Goal: Check status: Check status

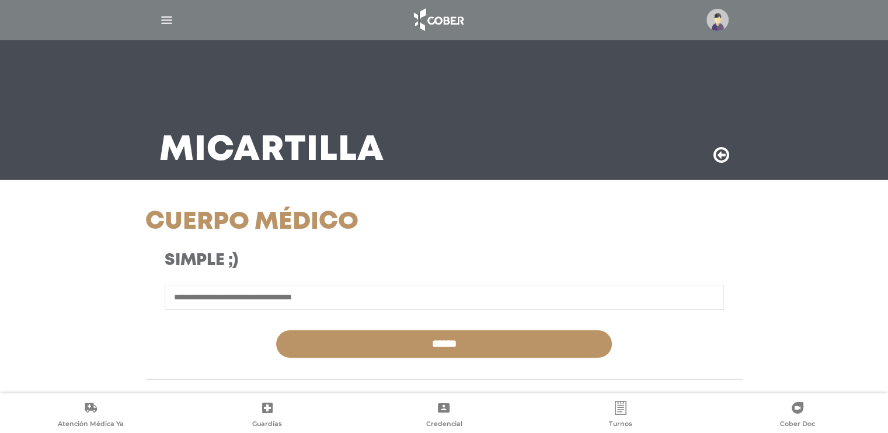
click at [169, 23] on img "button" at bounding box center [166, 20] width 15 height 15
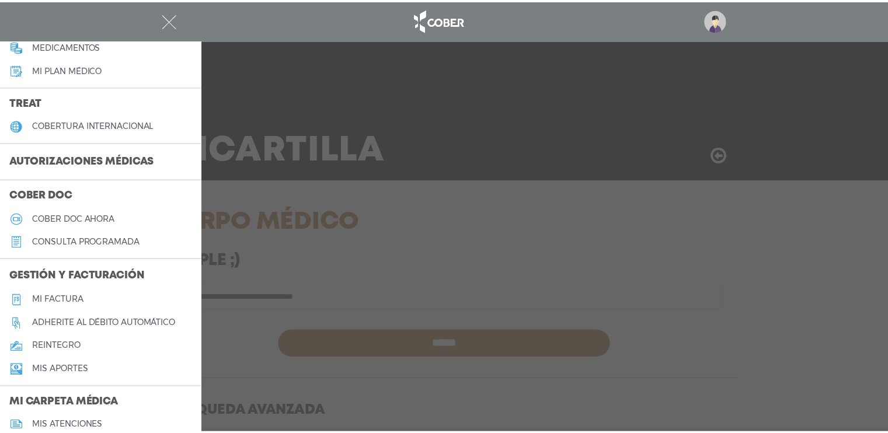
scroll to position [202, 0]
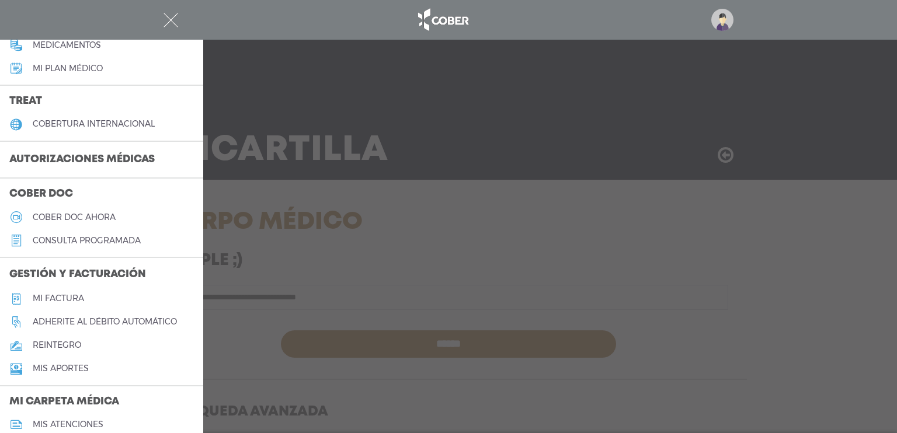
click at [99, 165] on h3 "Autorizaciones médicas" at bounding box center [82, 160] width 164 height 22
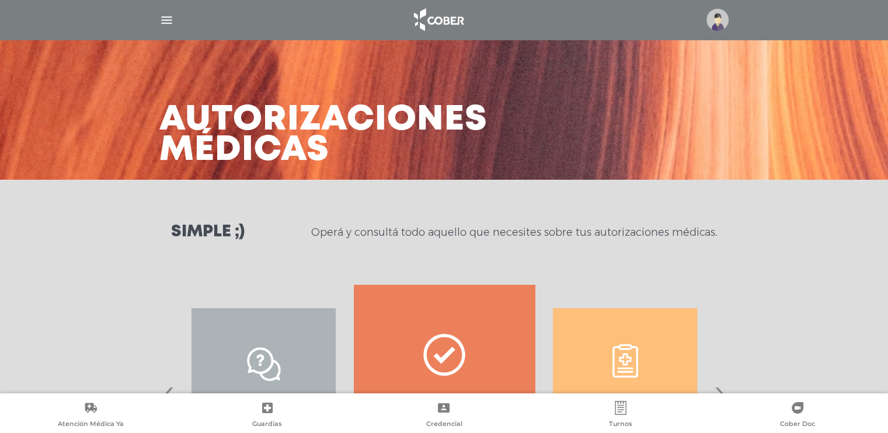
scroll to position [152, 0]
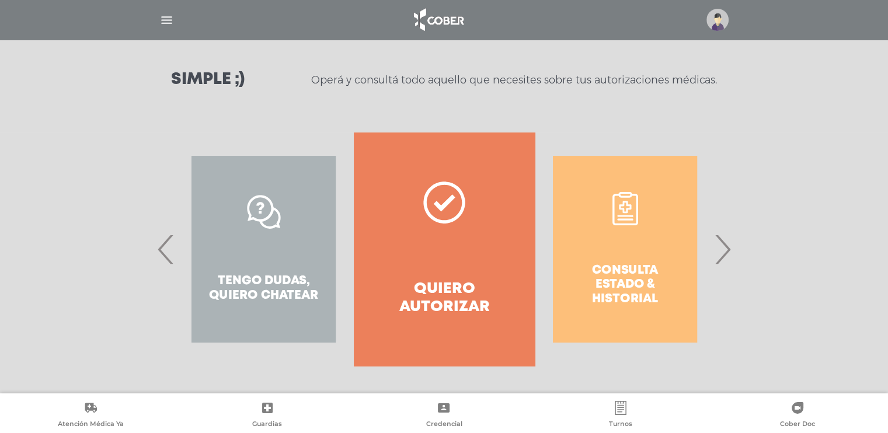
click at [628, 245] on div "Consulta estado & historial" at bounding box center [625, 250] width 180 height 234
click at [715, 263] on span "›" at bounding box center [722, 249] width 23 height 63
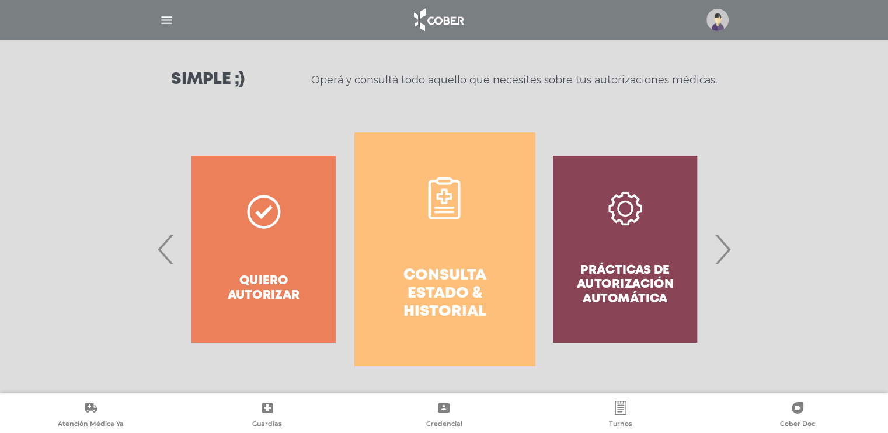
click at [425, 212] on icon at bounding box center [444, 199] width 42 height 42
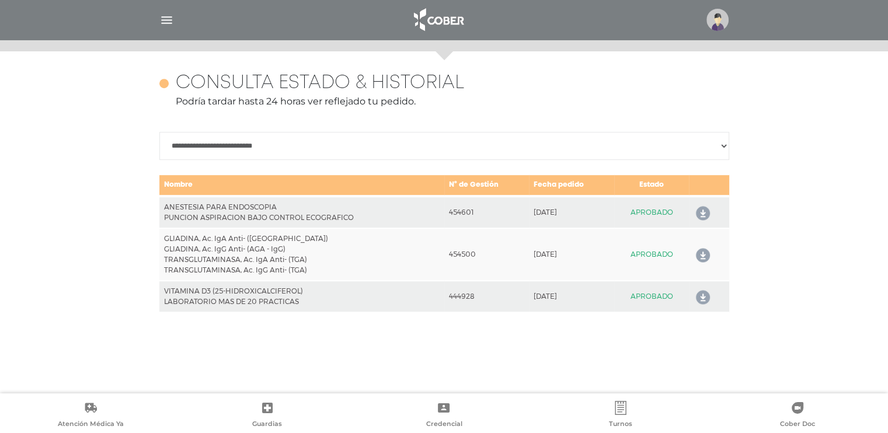
scroll to position [507, 0]
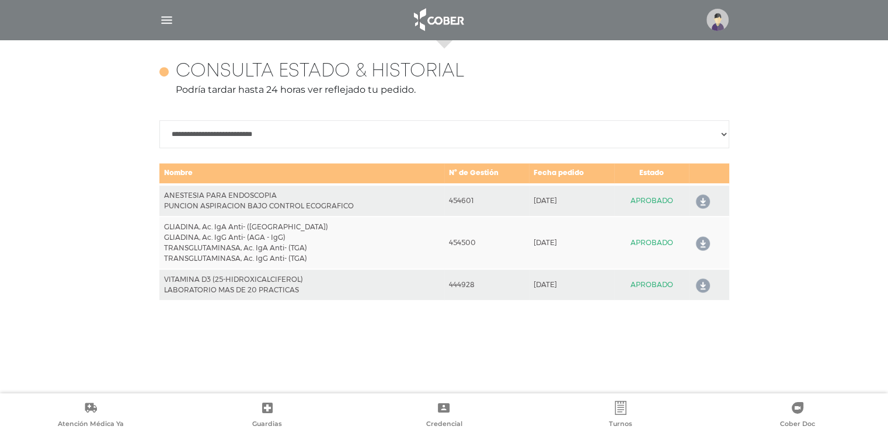
click at [700, 203] on icon at bounding box center [700, 202] width 19 height 19
click at [705, 241] on icon at bounding box center [700, 244] width 19 height 19
click at [171, 15] on img "button" at bounding box center [166, 20] width 15 height 15
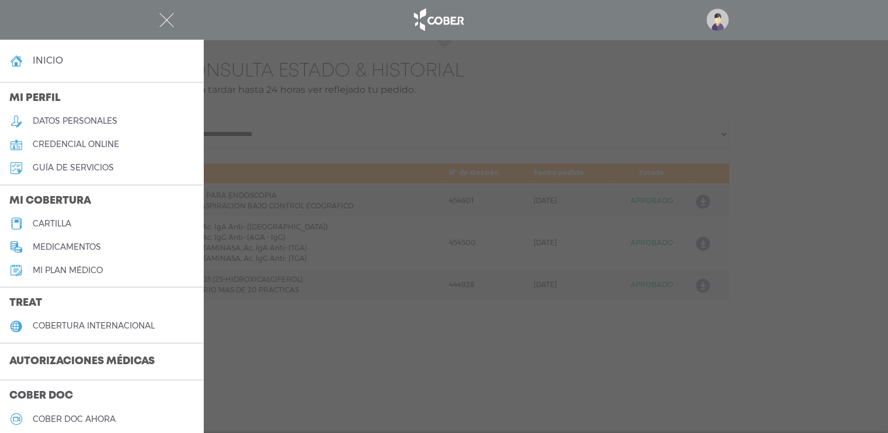
click at [107, 148] on h5 "credencial online" at bounding box center [76, 145] width 86 height 10
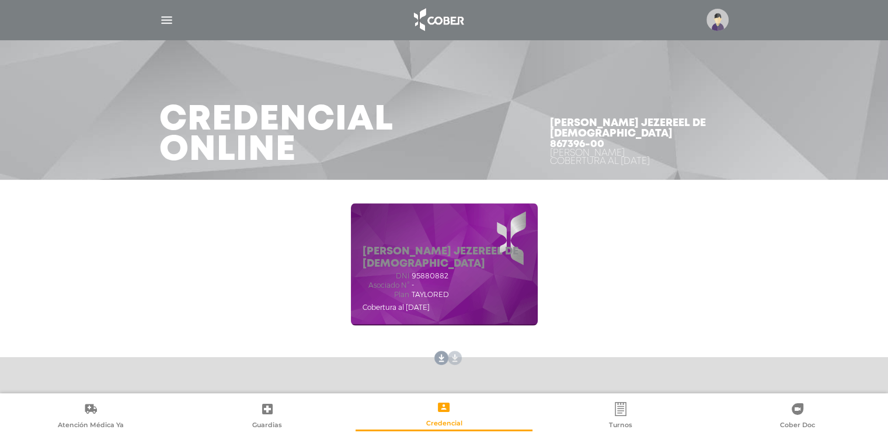
click at [443, 357] on link at bounding box center [452, 358] width 19 height 19
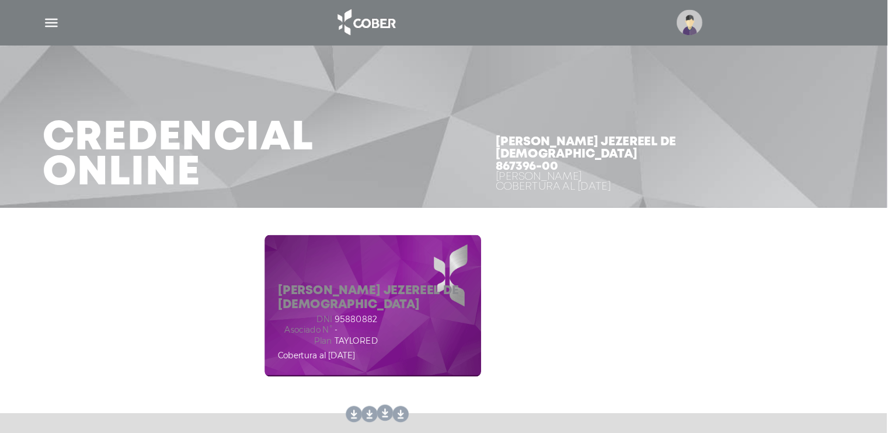
click at [166, 16] on img "button" at bounding box center [166, 20] width 15 height 15
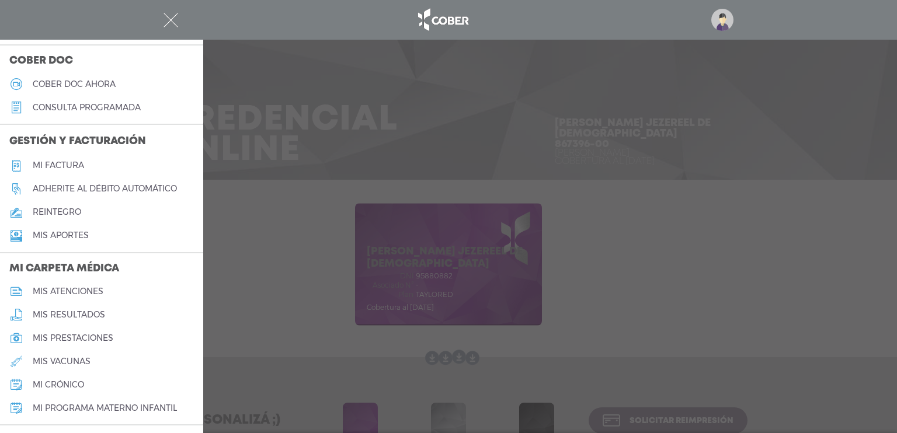
scroll to position [341, 0]
